Goal: Check status

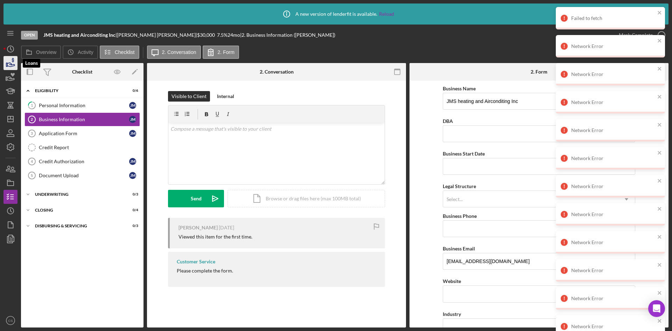
click at [9, 60] on icon "button" at bounding box center [10, 62] width 17 height 17
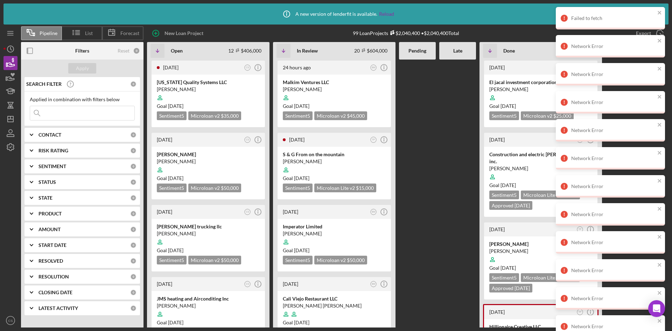
click at [68, 111] on input at bounding box center [82, 113] width 104 height 14
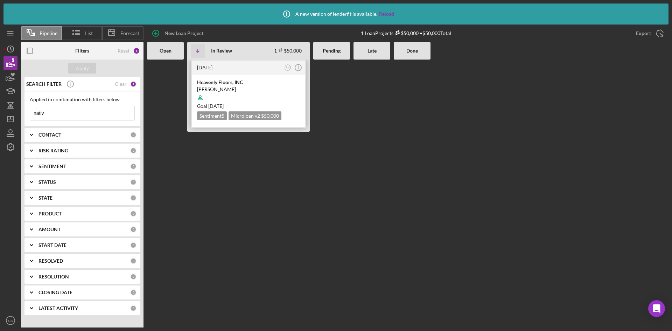
type input "nativ"
click at [240, 83] on div "Heavenly Floors, INC" at bounding box center [248, 82] width 103 height 7
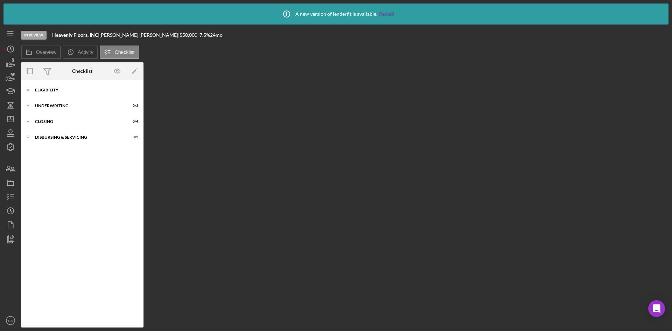
click at [98, 92] on div "Icon/Expander Eligibility 7 / 8" at bounding box center [82, 90] width 122 height 14
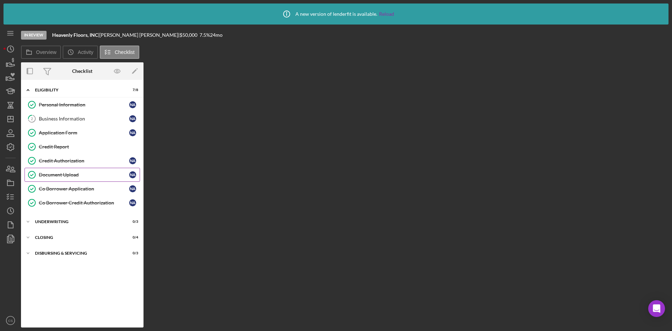
click at [80, 179] on link "Document Upload Document Upload N A" at bounding box center [81, 175] width 115 height 14
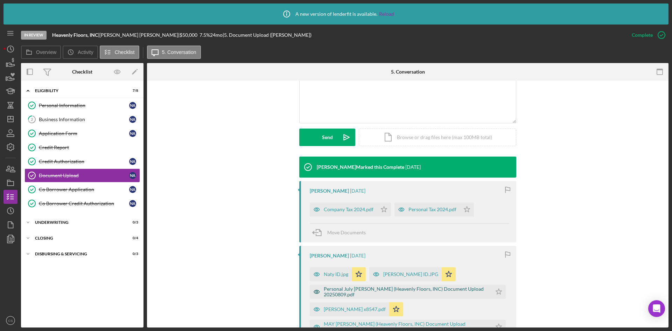
scroll to position [210, 0]
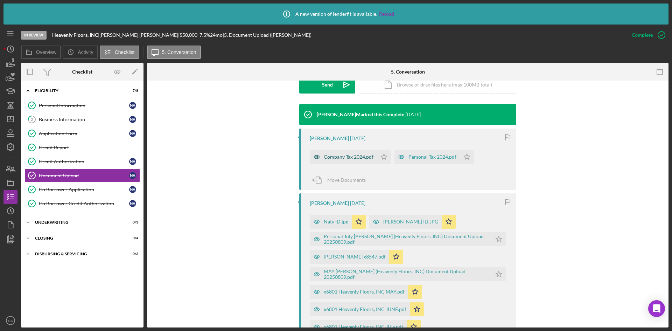
click at [353, 157] on div "Company Tax 2024.pdf" at bounding box center [349, 157] width 50 height 6
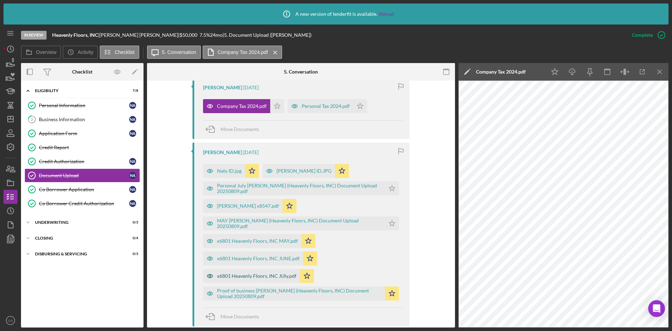
scroll to position [315, 0]
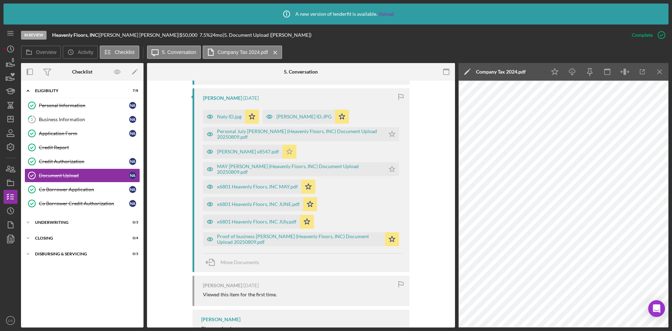
click at [296, 151] on icon "Icon/Star" at bounding box center [289, 151] width 14 height 14
click at [10, 62] on icon "button" at bounding box center [10, 62] width 17 height 17
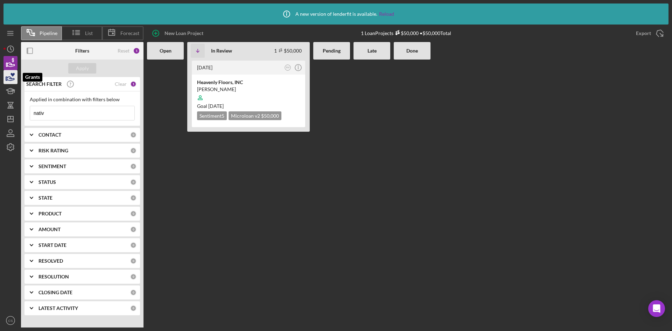
click at [9, 78] on icon "button" at bounding box center [10, 79] width 7 height 4
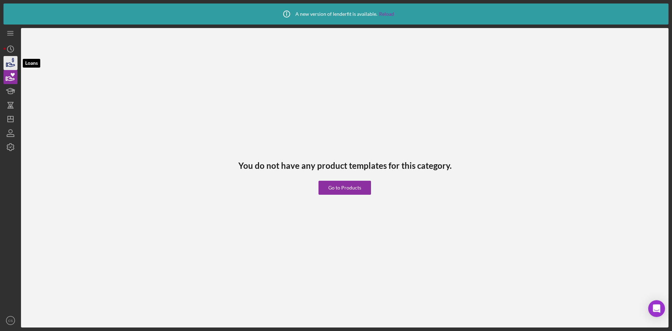
click at [13, 66] on icon "button" at bounding box center [10, 62] width 17 height 17
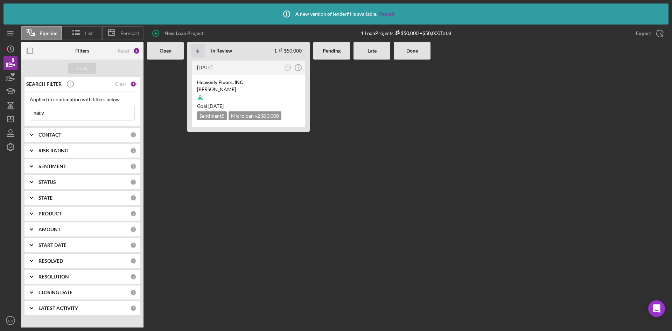
click at [76, 116] on input "nativ" at bounding box center [82, 113] width 104 height 14
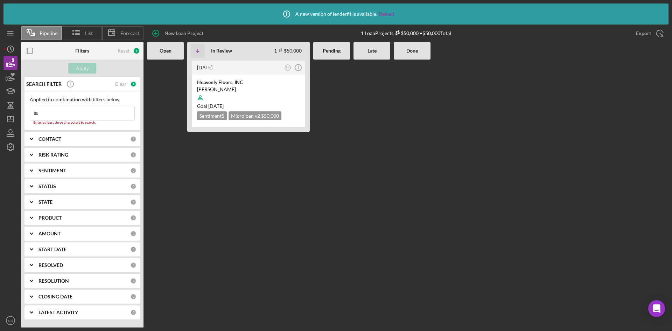
type input "tap"
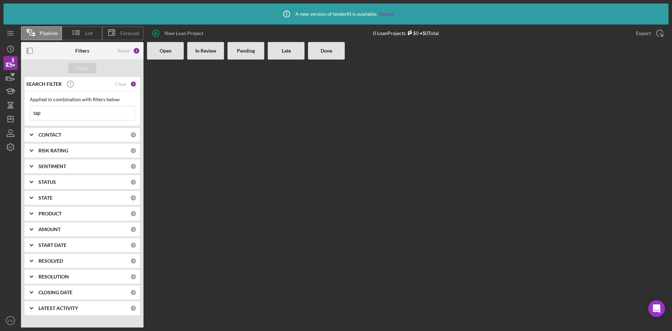
click at [104, 115] on input "tap" at bounding box center [82, 113] width 104 height 14
click at [98, 108] on input at bounding box center [82, 113] width 104 height 14
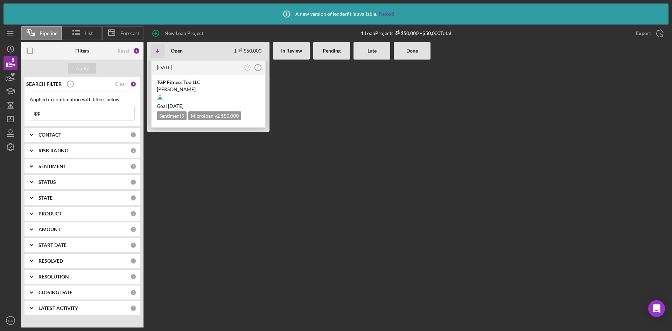
type input "tgp"
click at [214, 94] on div at bounding box center [208, 97] width 103 height 13
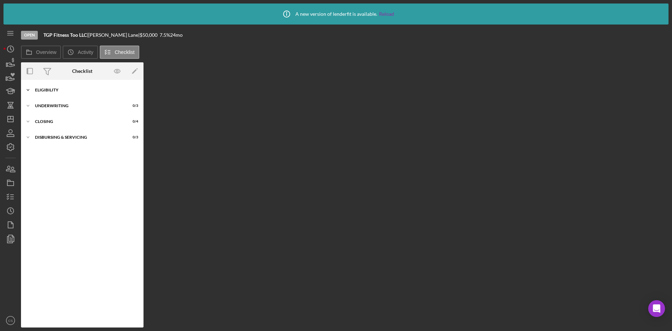
click at [75, 91] on div "Eligibility" at bounding box center [85, 90] width 100 height 4
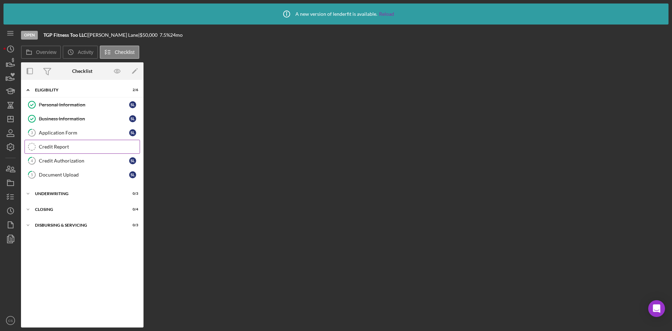
click at [88, 147] on div "Credit Report" at bounding box center [89, 147] width 101 height 6
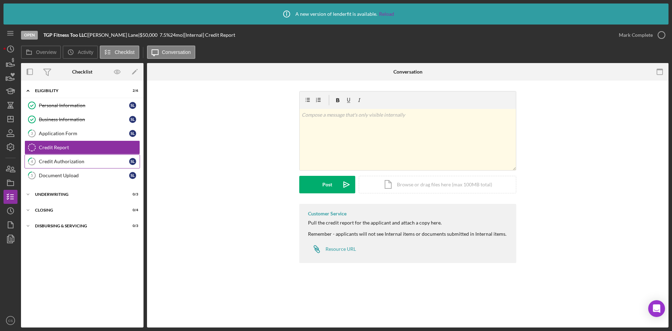
drag, startPoint x: 79, startPoint y: 163, endPoint x: 88, endPoint y: 162, distance: 9.5
click at [79, 162] on div "Credit Authorization" at bounding box center [84, 161] width 90 height 6
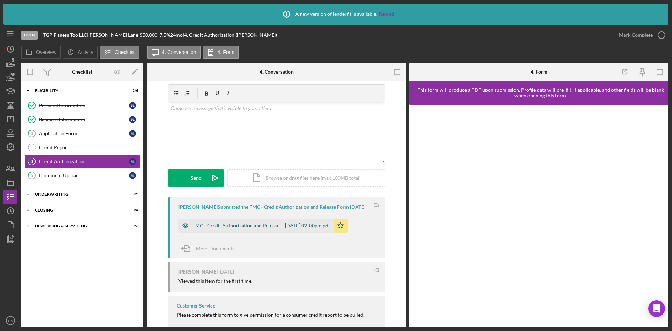
scroll to position [38, 0]
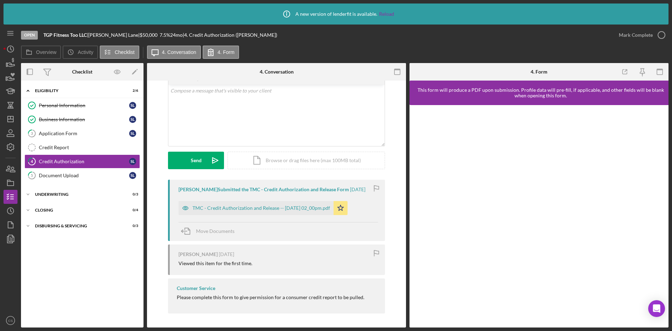
click at [302, 206] on div "TMC - Credit Authorization and Release -- [DATE] 02_00pm.pdf" at bounding box center [260, 208] width 137 height 6
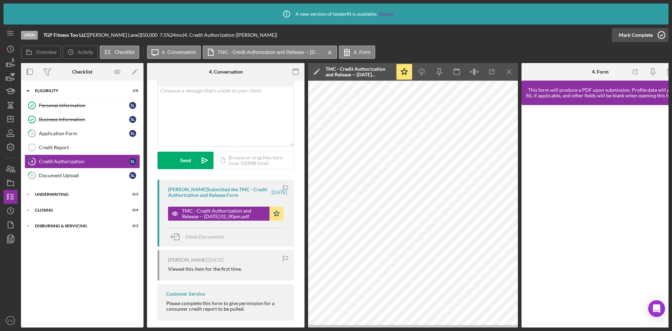
click at [447, 33] on icon "button" at bounding box center [660, 34] width 17 height 17
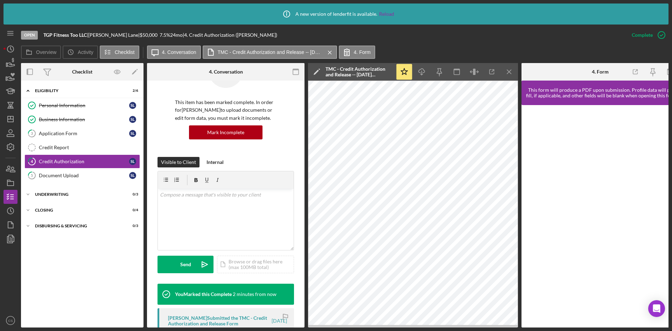
scroll to position [142, 0]
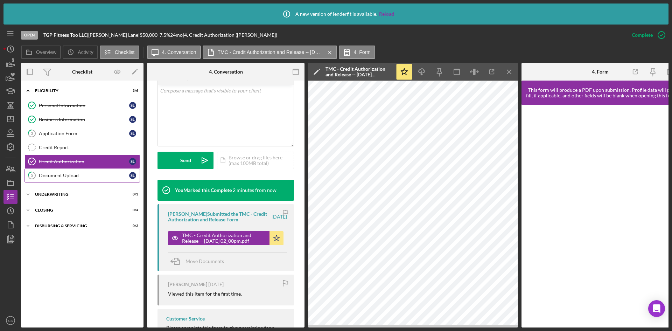
click at [57, 177] on div "Document Upload" at bounding box center [84, 175] width 90 height 6
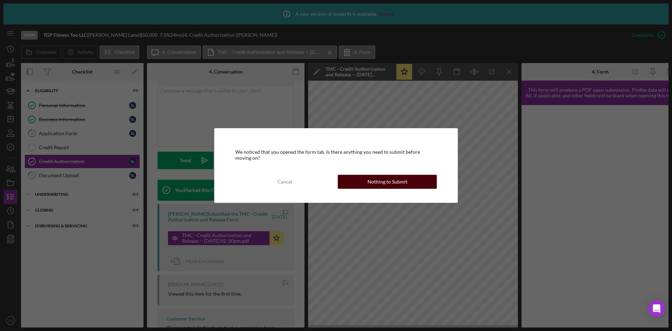
click at [405, 184] on div "Nothing to Submit" at bounding box center [387, 182] width 40 height 14
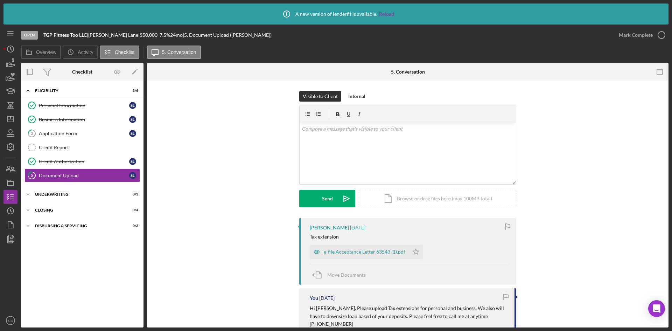
drag, startPoint x: 370, startPoint y: 254, endPoint x: 373, endPoint y: 248, distance: 6.1
click at [370, 232] on div "e-file Acceptance Letter 63543 (1).pdf" at bounding box center [365, 252] width 82 height 6
